Goal: Information Seeking & Learning: Compare options

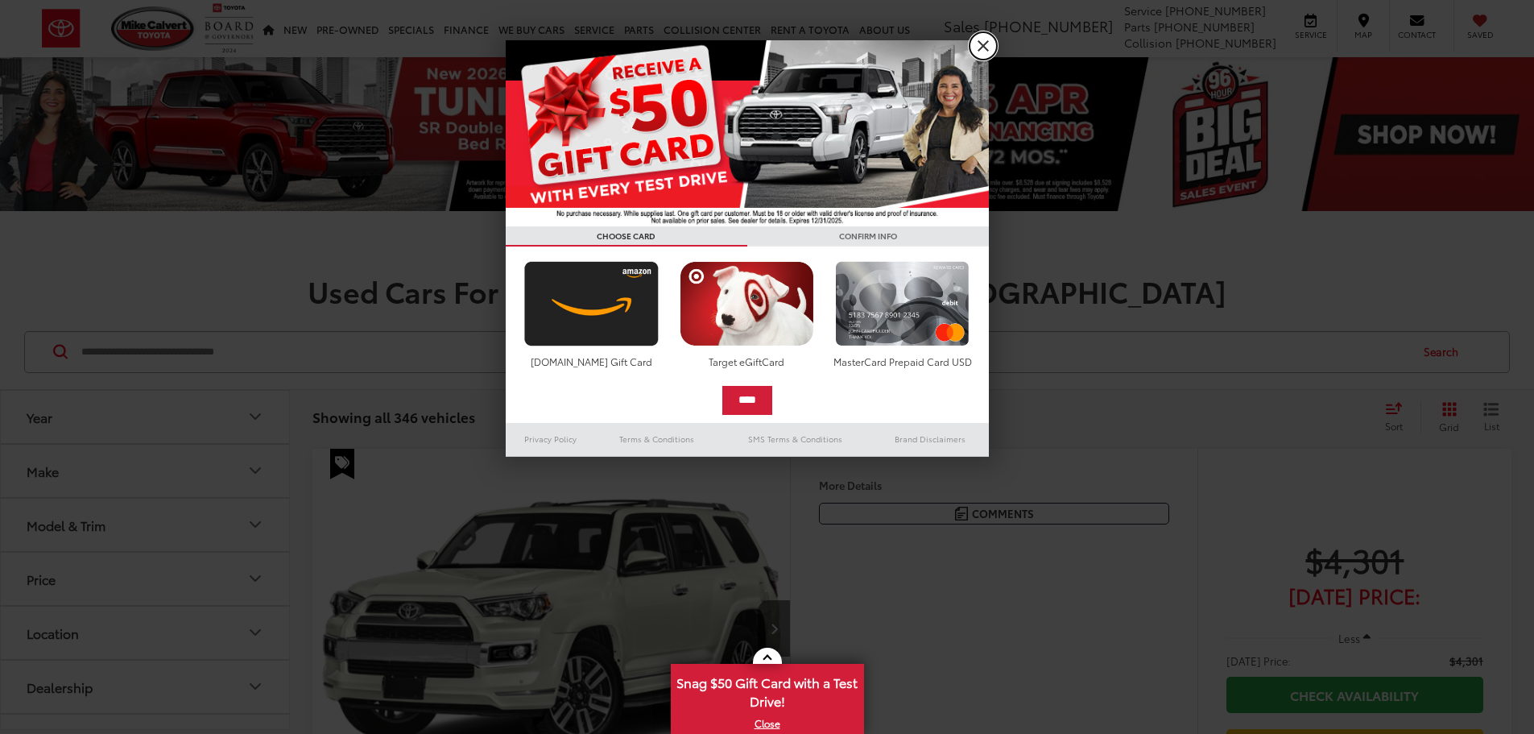
click at [977, 46] on link "X" at bounding box center [983, 45] width 27 height 27
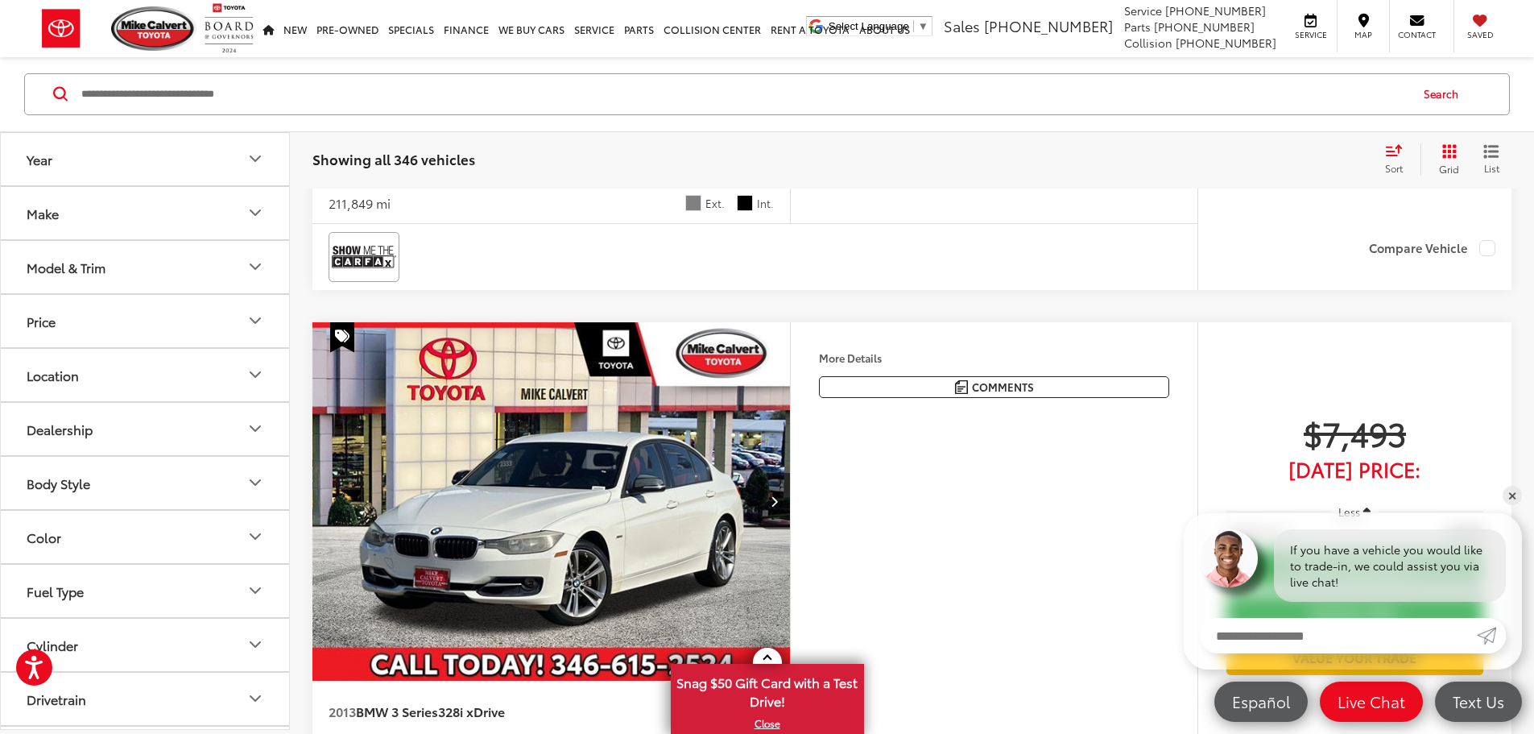
scroll to position [3436, 0]
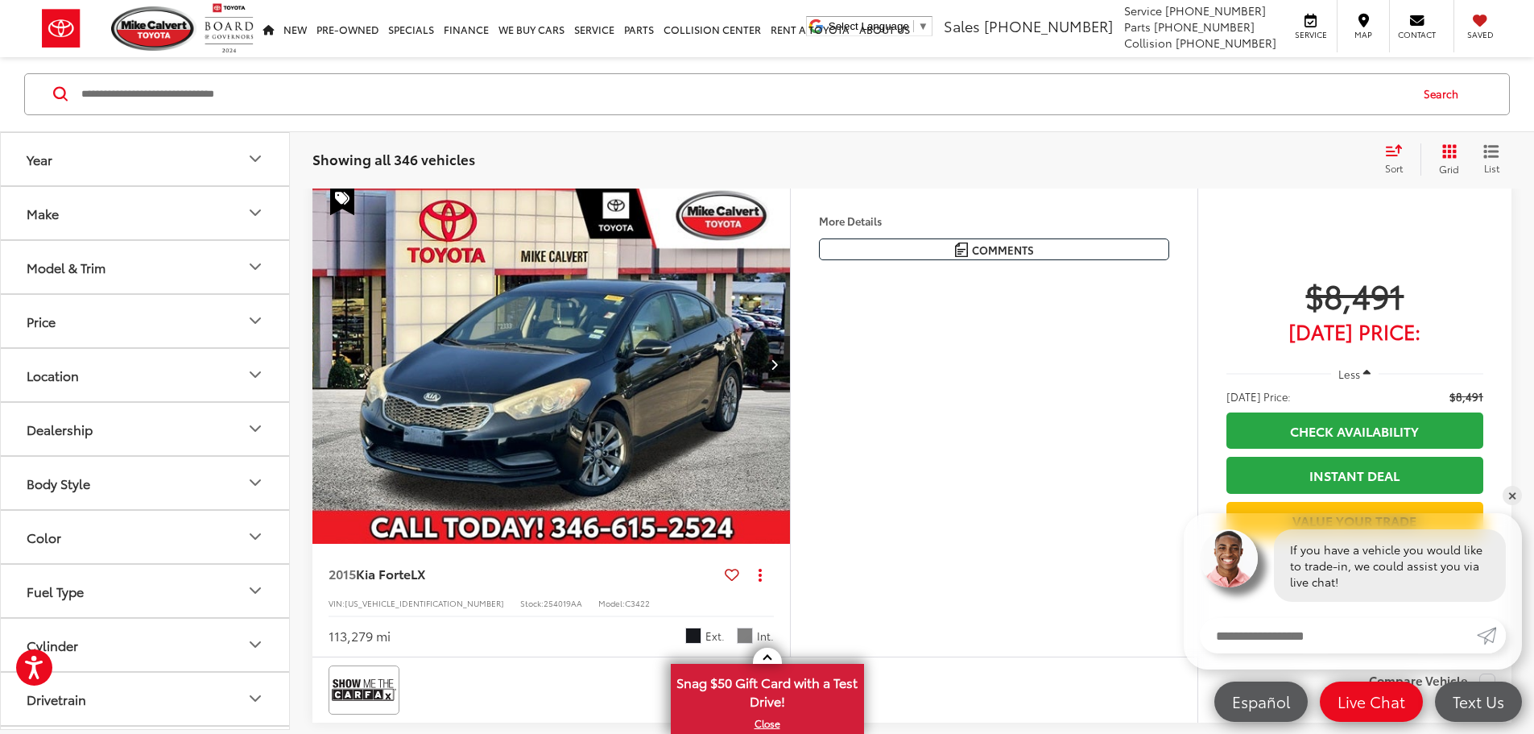
drag, startPoint x: 1084, startPoint y: 250, endPoint x: 1090, endPoint y: 372, distance: 121.7
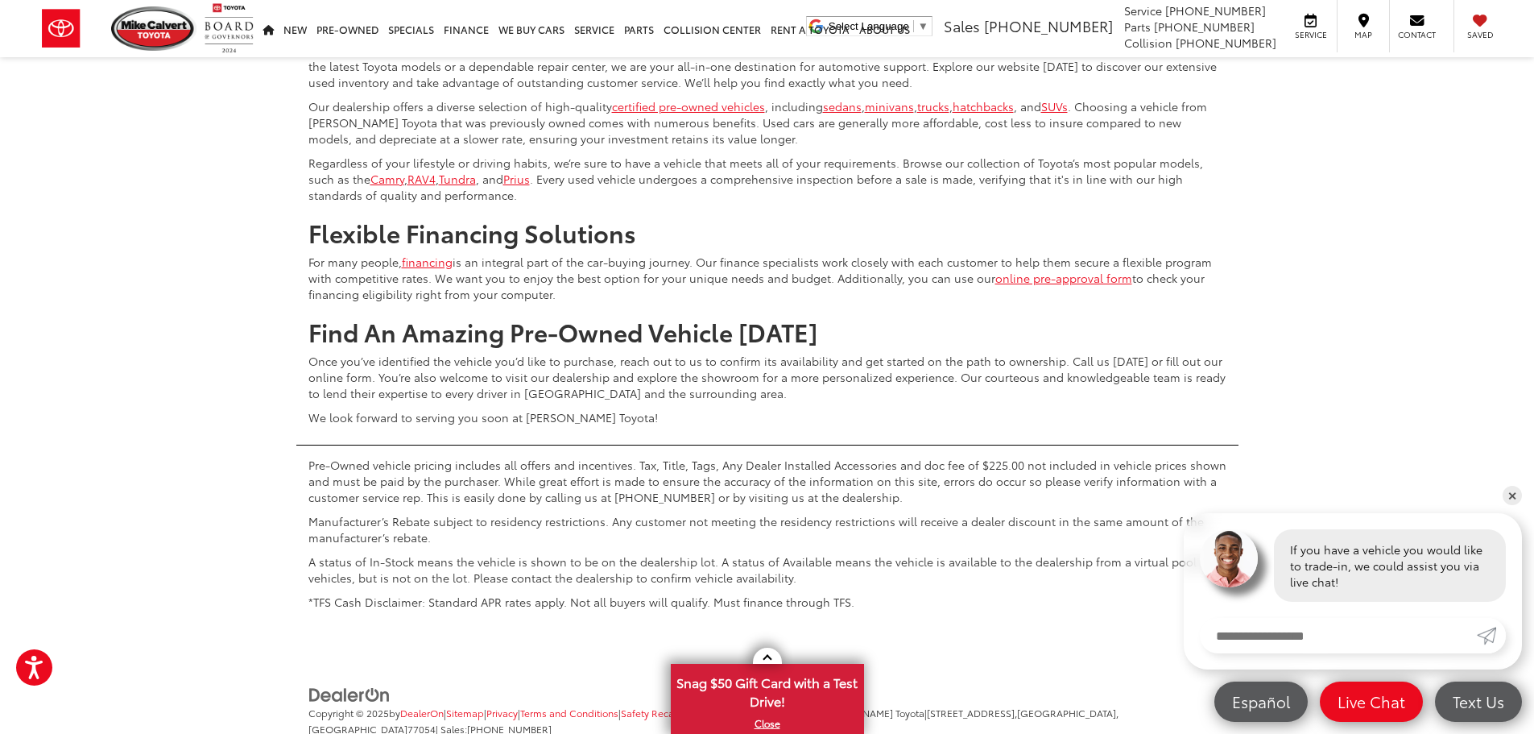
drag, startPoint x: 1088, startPoint y: 303, endPoint x: 1083, endPoint y: 488, distance: 185.3
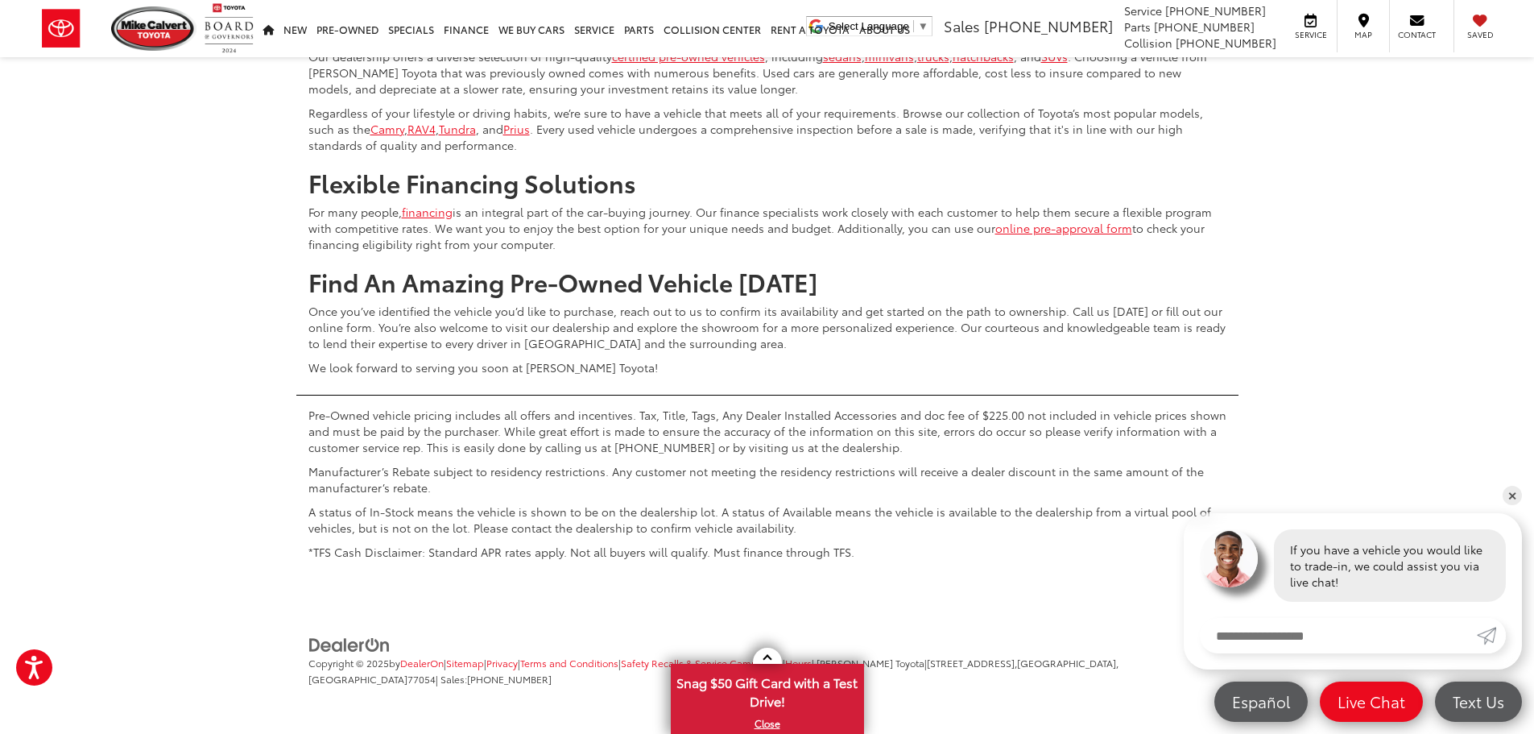
drag, startPoint x: 1069, startPoint y: 495, endPoint x: 1069, endPoint y: 518, distance: 22.6
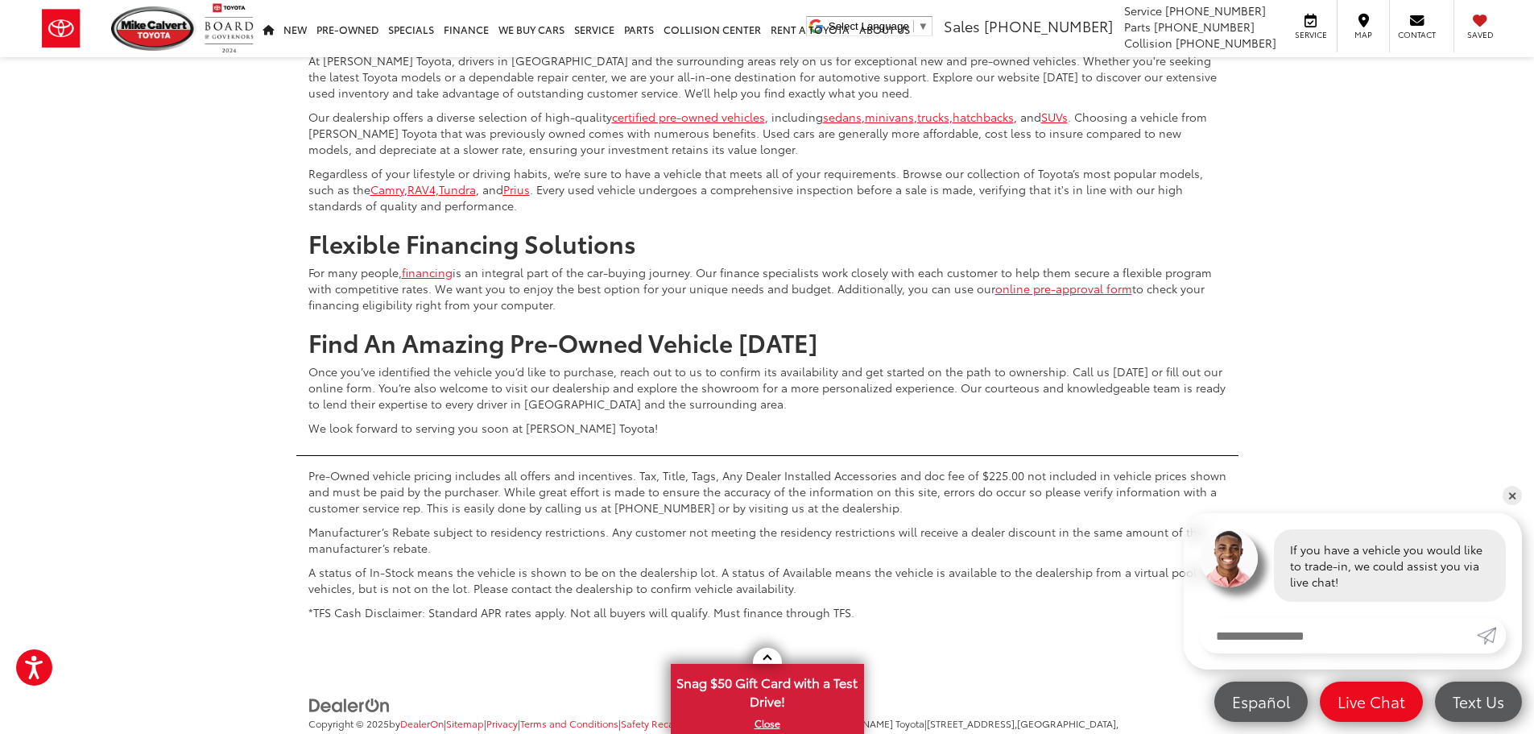
drag, startPoint x: 1059, startPoint y: 514, endPoint x: 1049, endPoint y: 361, distance: 153.3
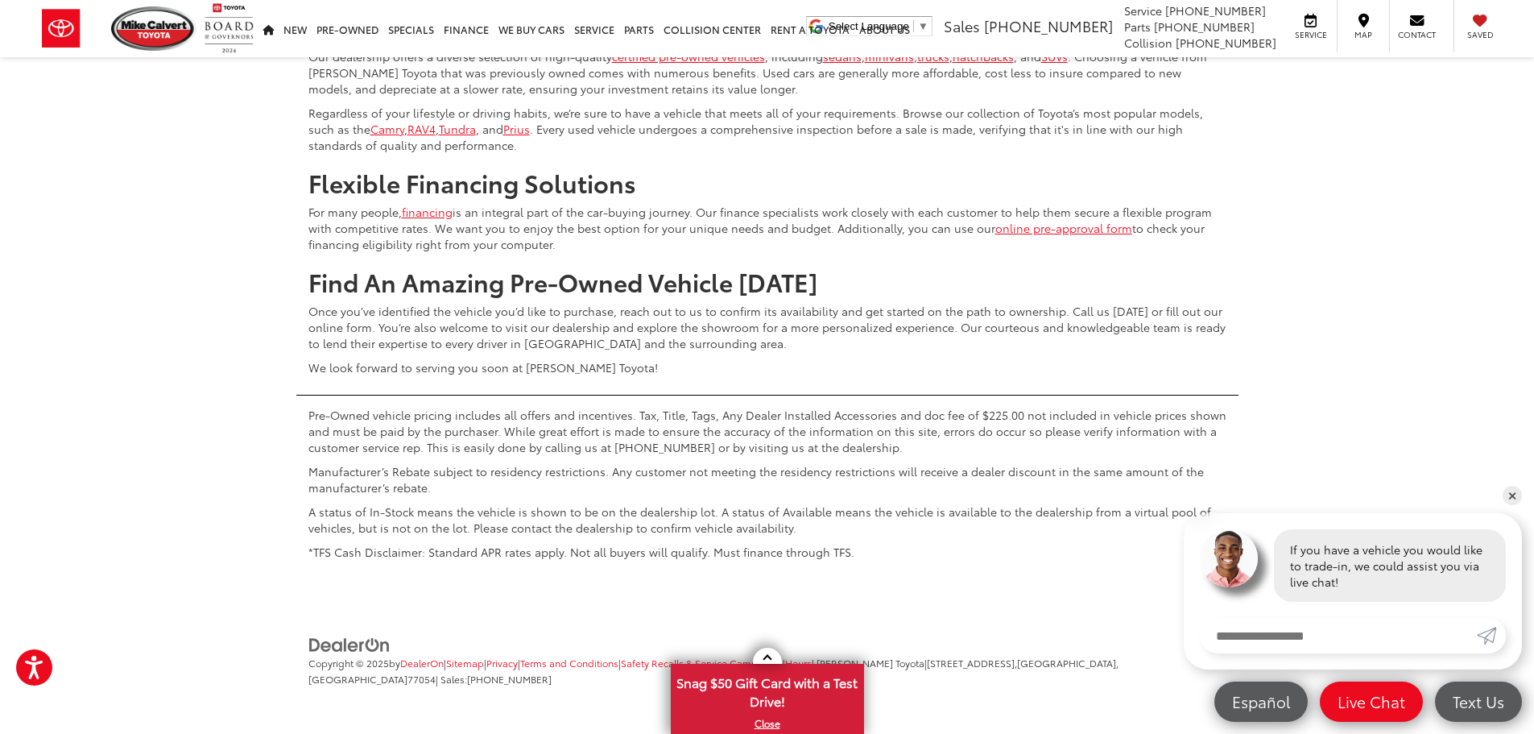
scroll to position [7454, 0]
drag, startPoint x: 1052, startPoint y: 424, endPoint x: 1052, endPoint y: 396, distance: 28.2
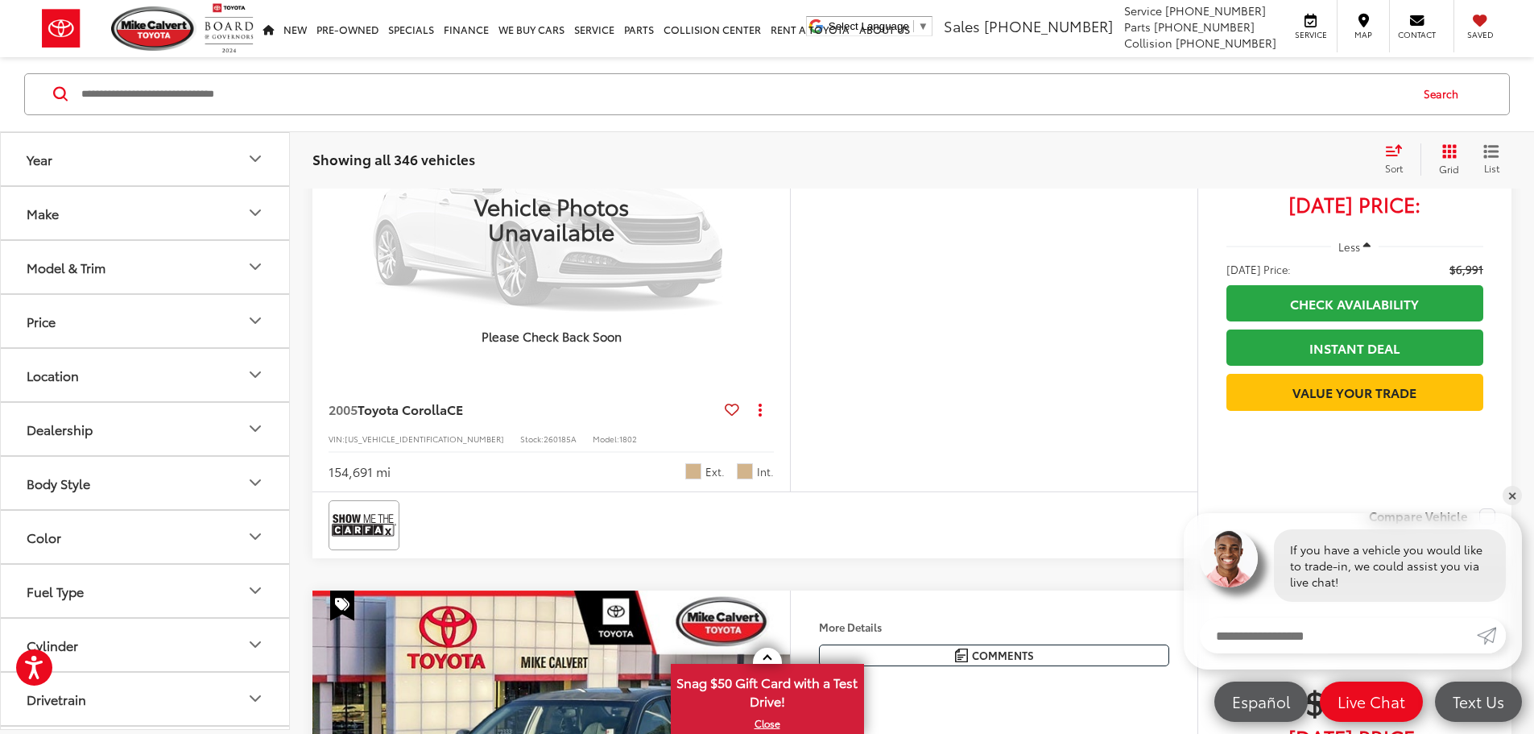
drag, startPoint x: 1039, startPoint y: 464, endPoint x: 1042, endPoint y: 335, distance: 128.9
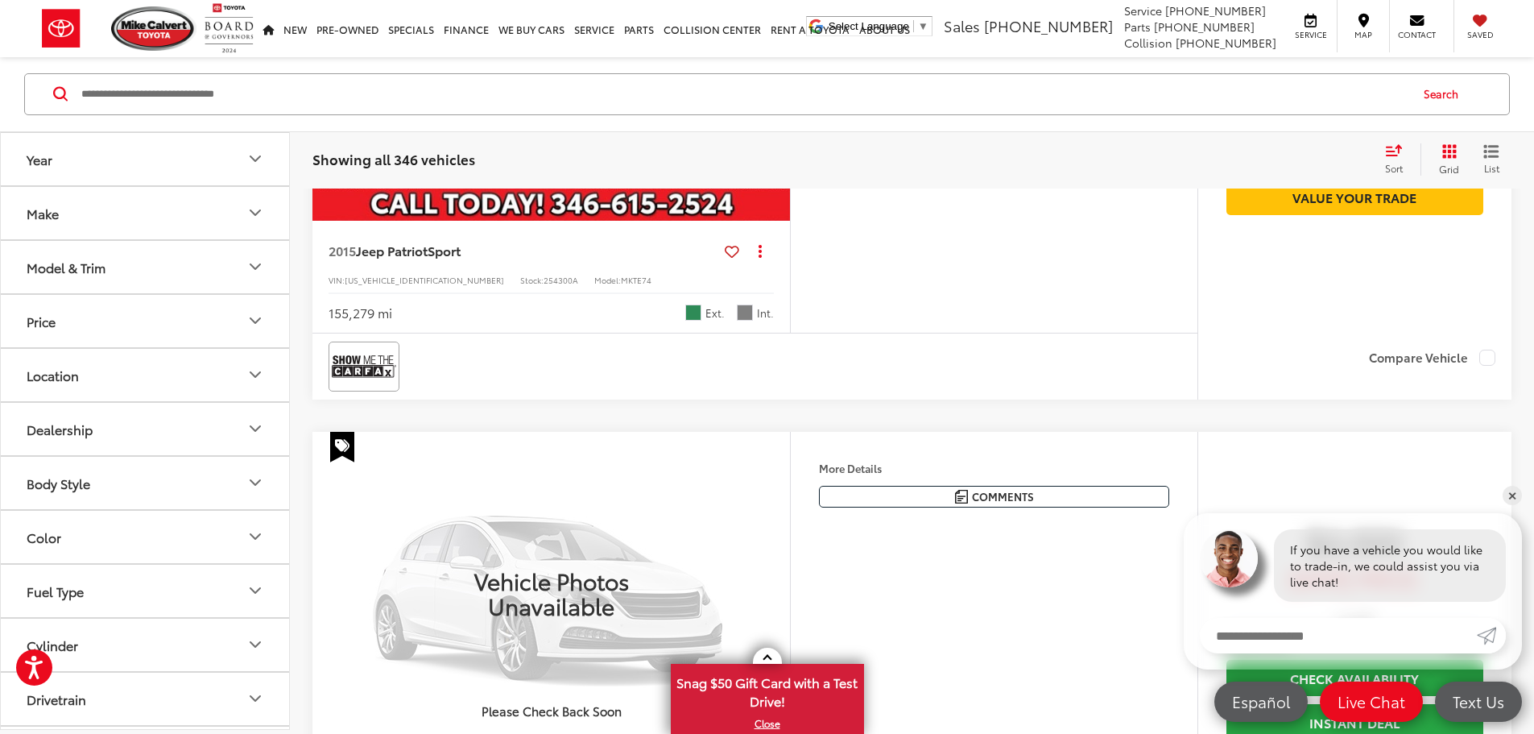
drag, startPoint x: 1035, startPoint y: 435, endPoint x: 1035, endPoint y: 325, distance: 109.5
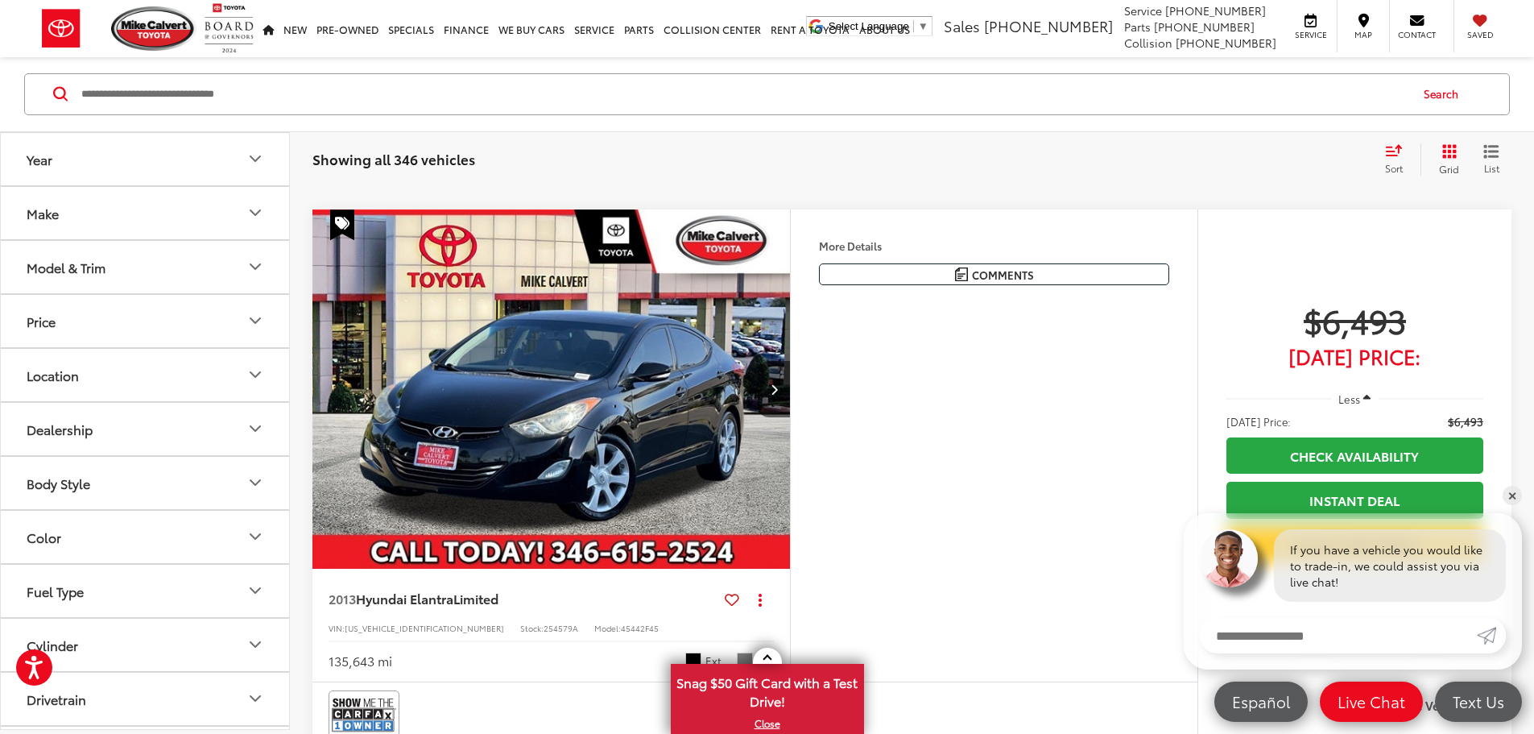
drag, startPoint x: 1035, startPoint y: 482, endPoint x: 1026, endPoint y: 328, distance: 154.1
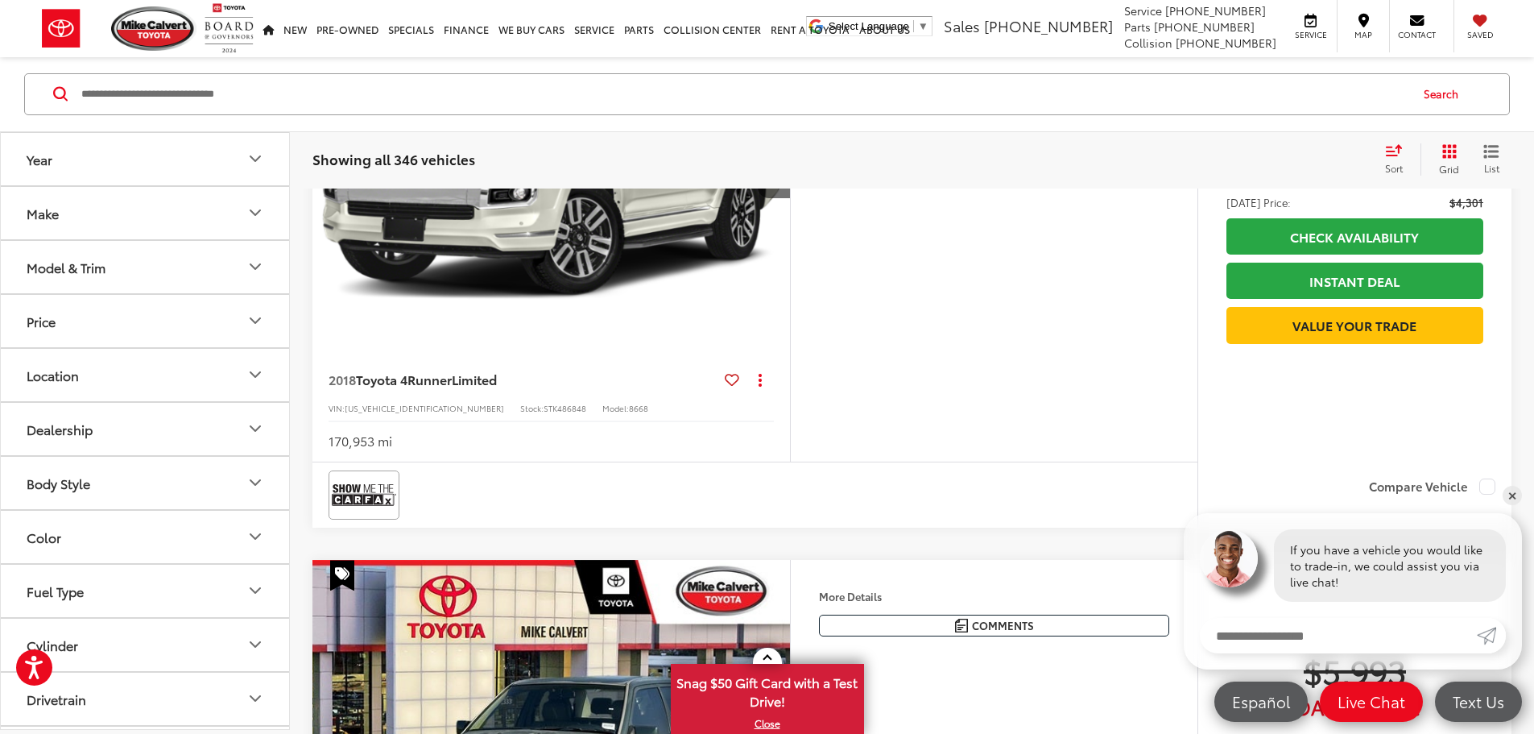
scroll to position [0, 0]
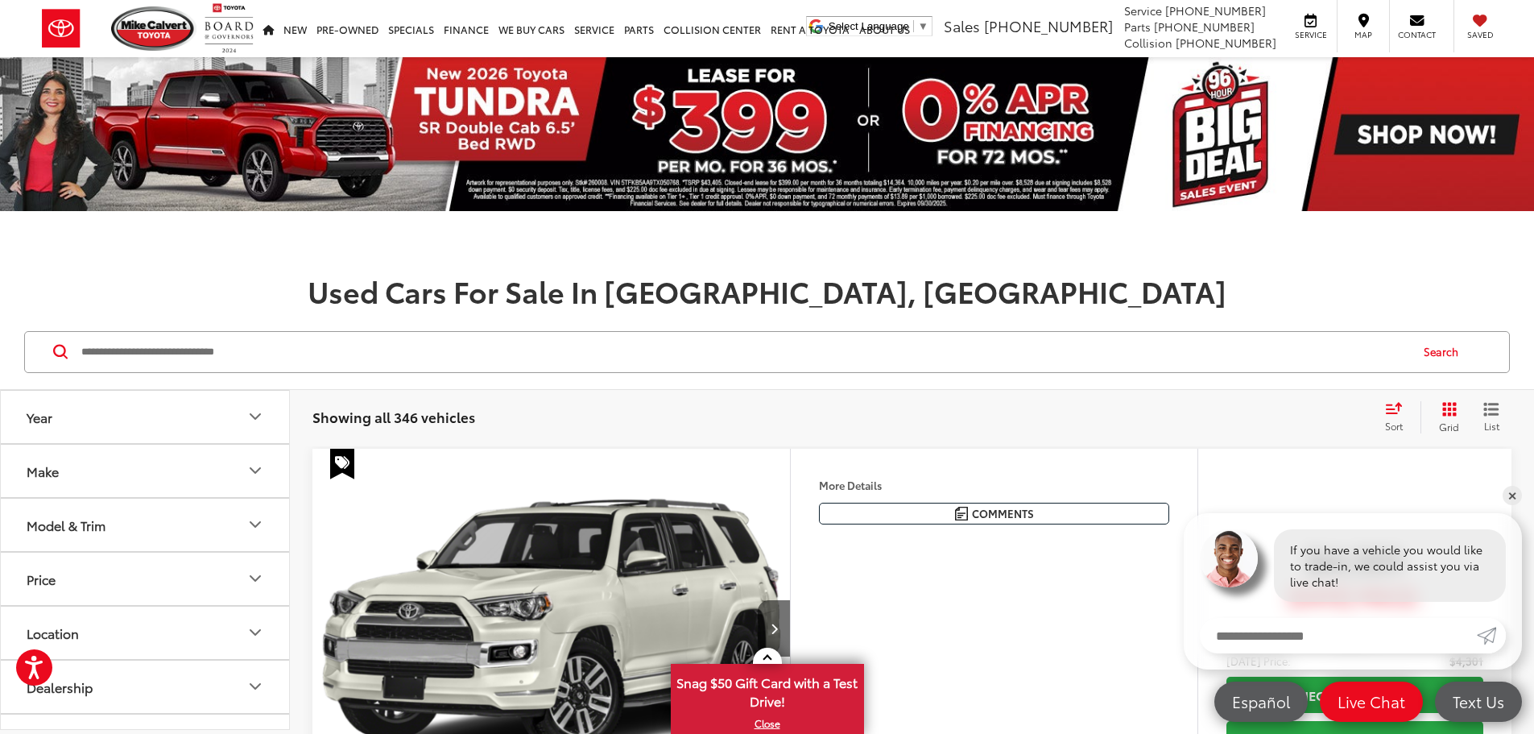
drag, startPoint x: 1028, startPoint y: 362, endPoint x: 1017, endPoint y: 268, distance: 94.1
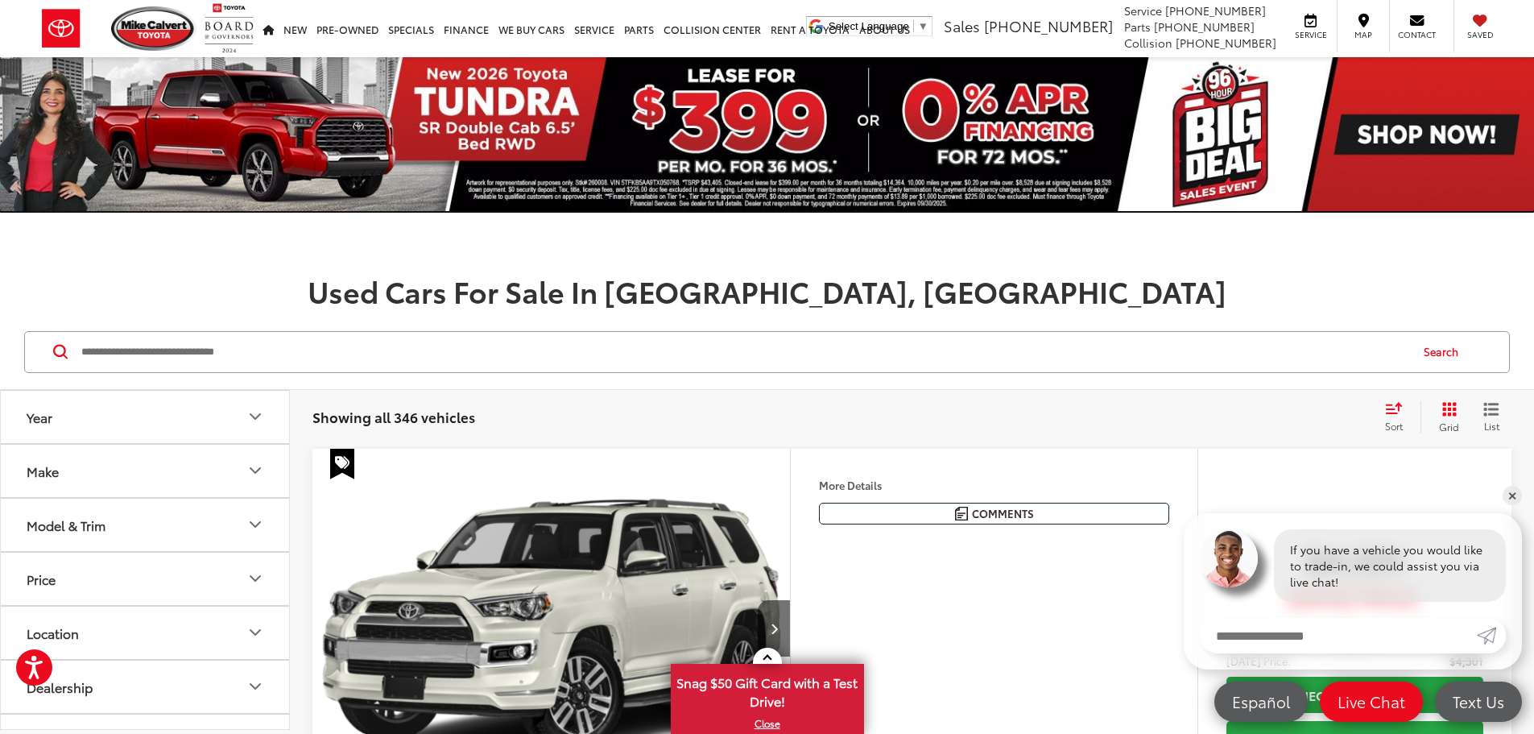
drag, startPoint x: 372, startPoint y: 130, endPoint x: 594, endPoint y: 150, distance: 223.2
click at [372, 130] on img at bounding box center [767, 134] width 1534 height 154
